Goal: Check status

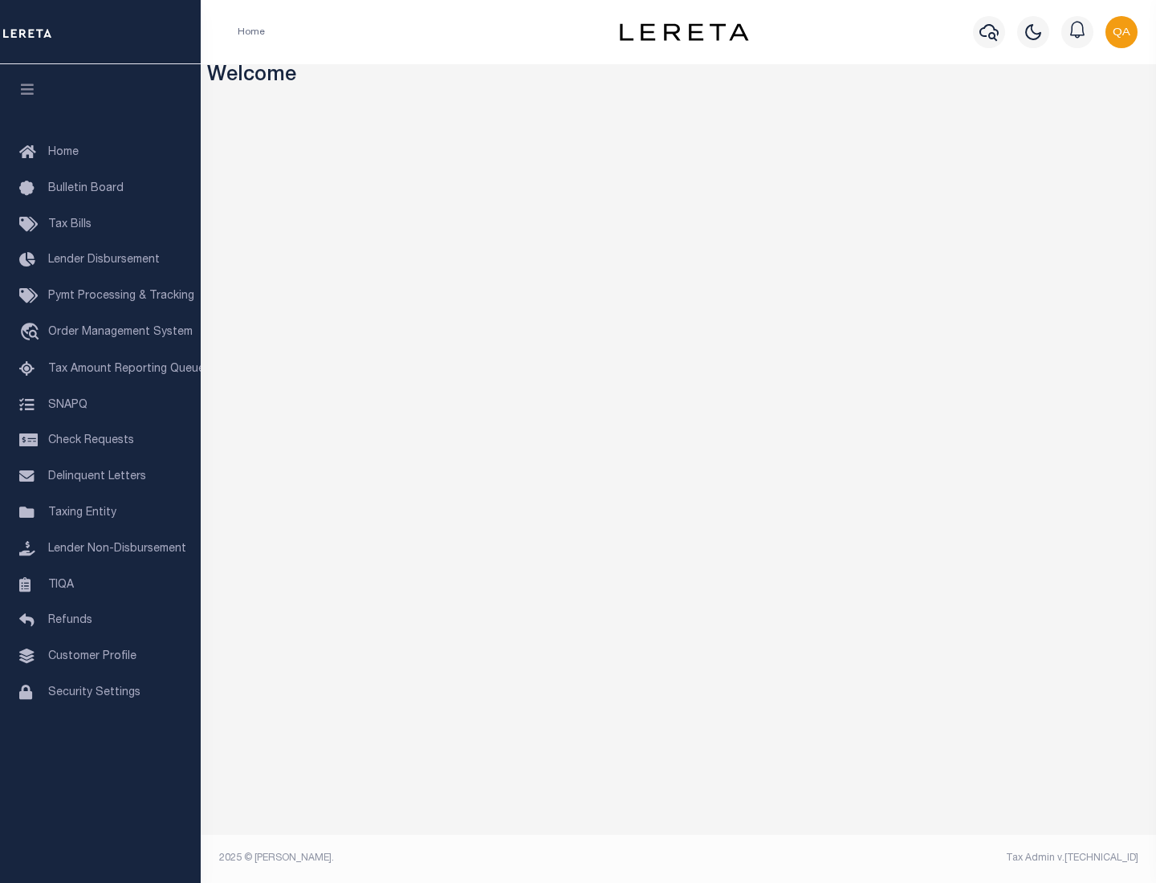
click at [100, 441] on span "Check Requests" at bounding box center [91, 440] width 86 height 11
select select "50"
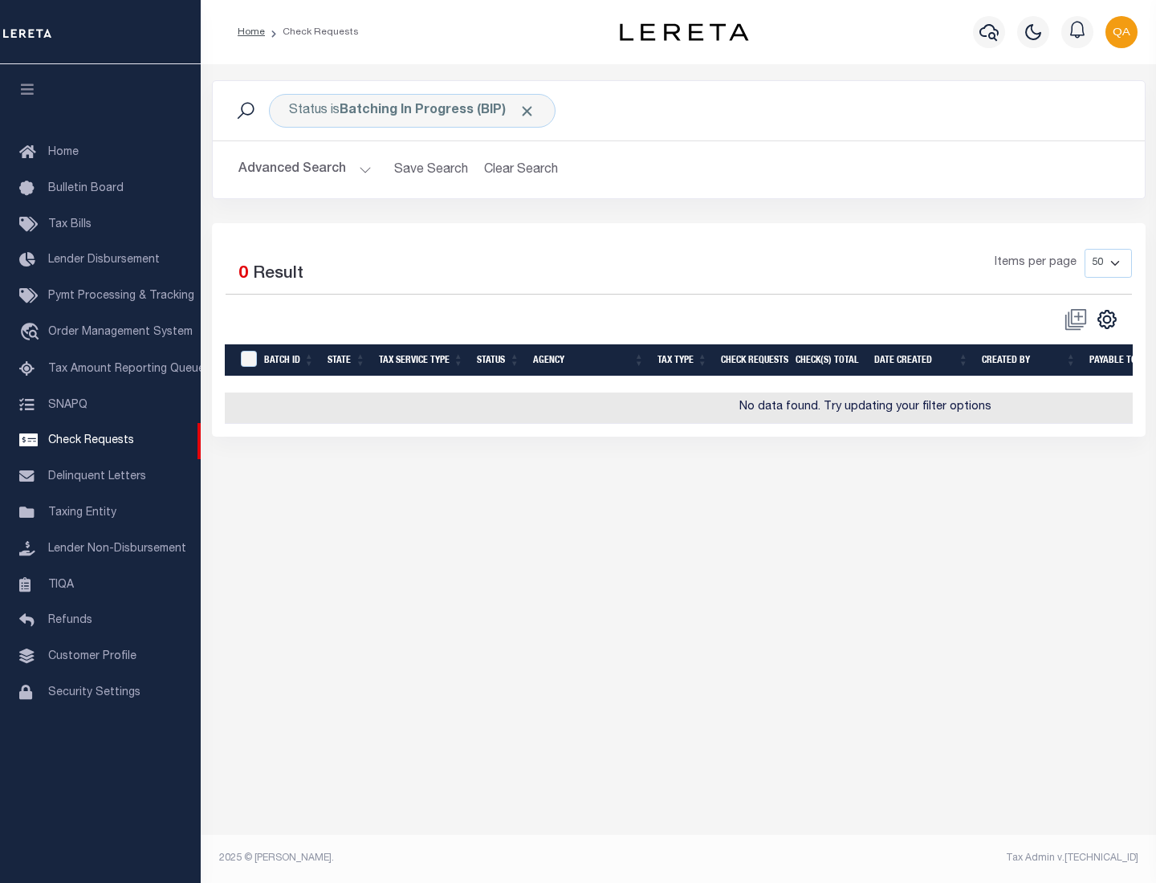
click at [527, 111] on span "Click to Remove" at bounding box center [526, 111] width 17 height 17
